Goal: Task Accomplishment & Management: Manage account settings

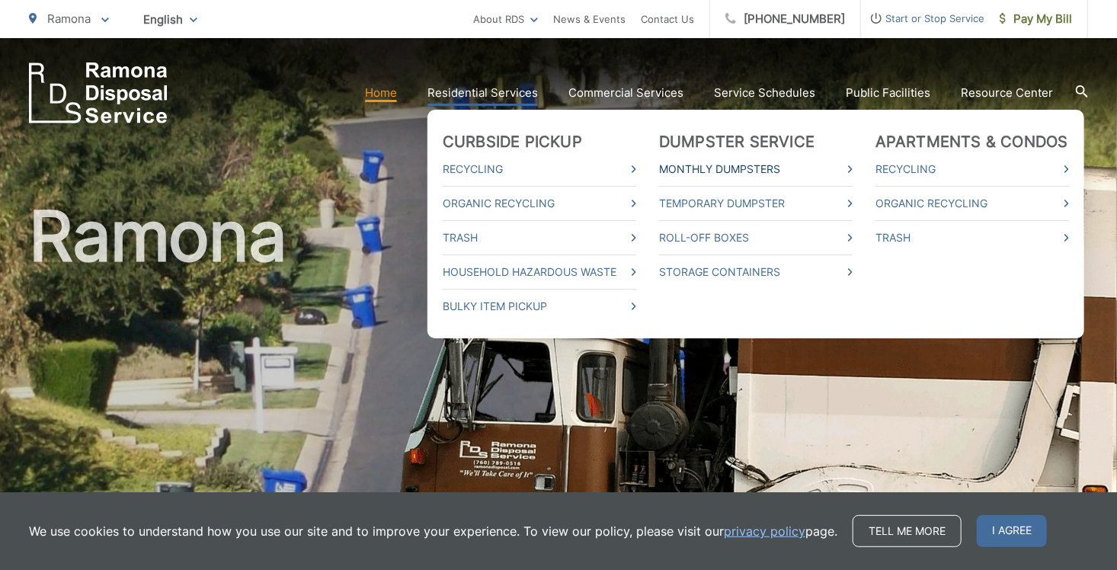
click at [733, 171] on link "Monthly Dumpsters" at bounding box center [756, 169] width 194 height 18
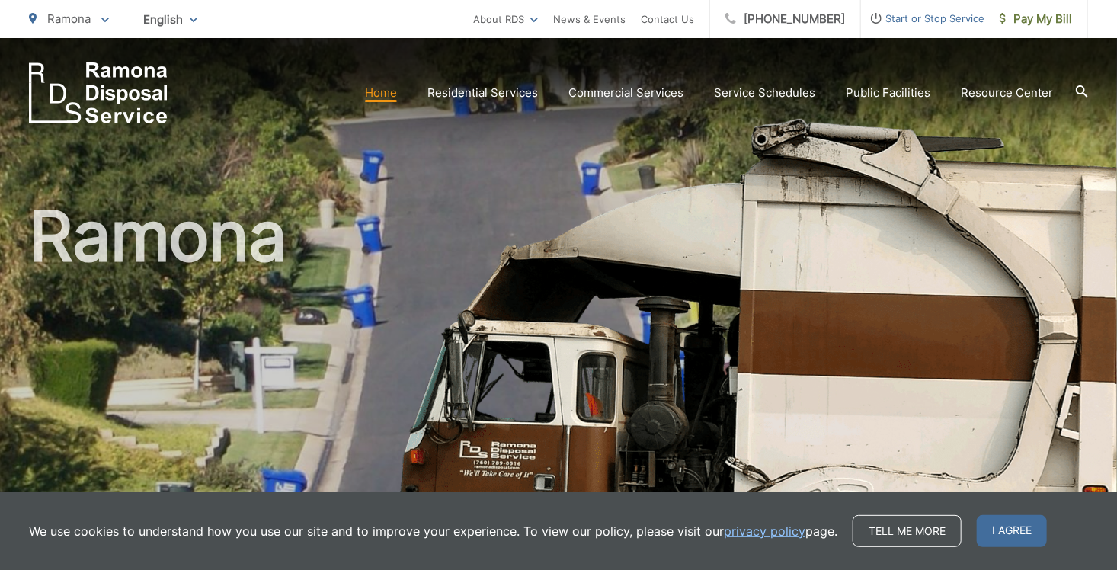
click at [920, 21] on span "Start or Stop Service" at bounding box center [922, 18] width 123 height 18
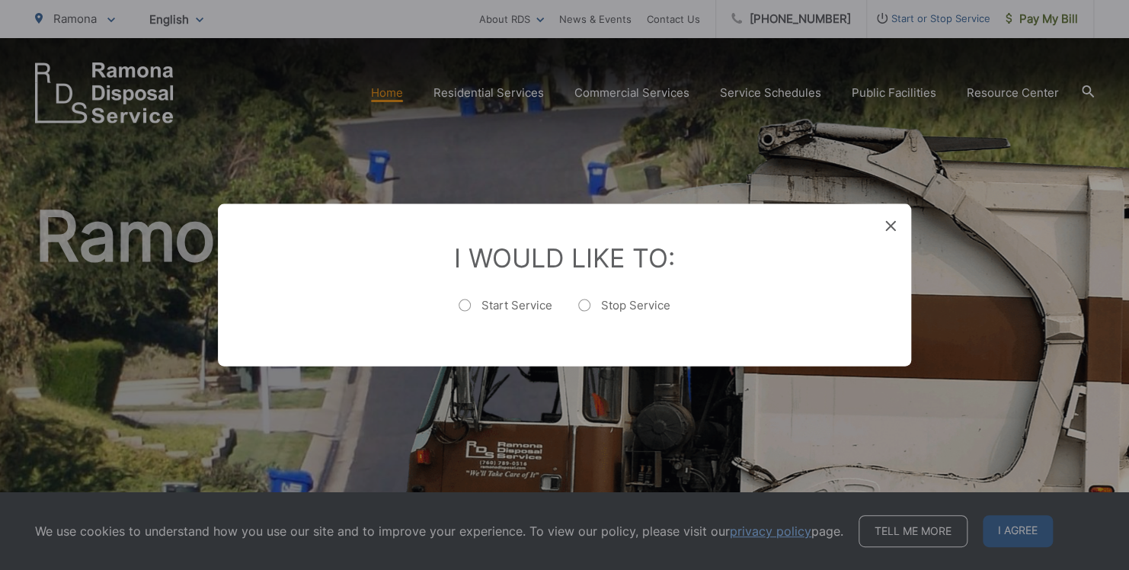
click at [583, 305] on label "Stop Service" at bounding box center [624, 313] width 92 height 30
radio input "true"
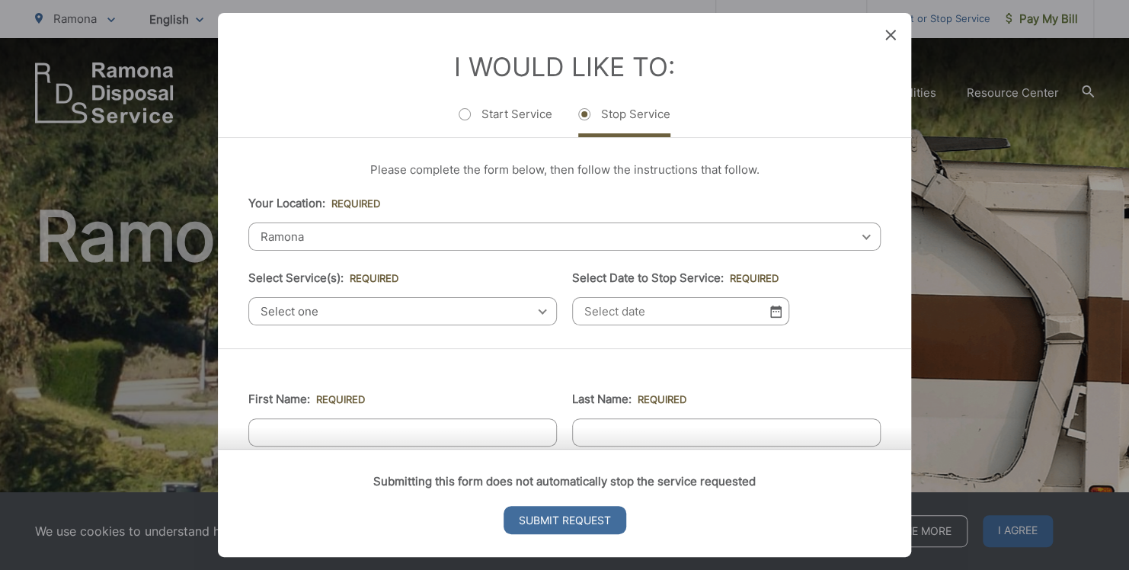
click at [884, 30] on div "I Would Like To: Start Service Stop Service" at bounding box center [564, 75] width 693 height 124
click at [894, 31] on icon at bounding box center [890, 35] width 11 height 11
